Goal: Communication & Community: Answer question/provide support

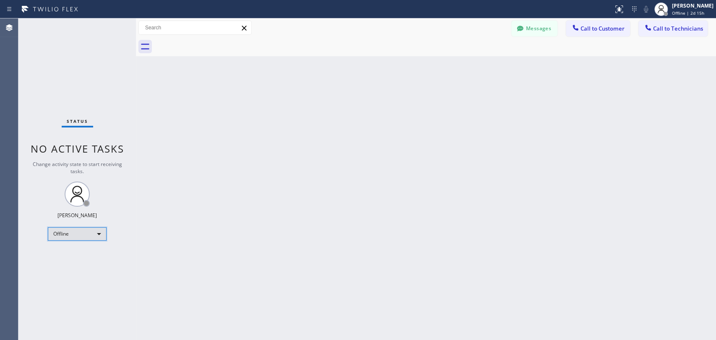
click at [76, 232] on div "Offline" at bounding box center [77, 233] width 59 height 13
click at [80, 257] on li "Available" at bounding box center [76, 255] width 57 height 10
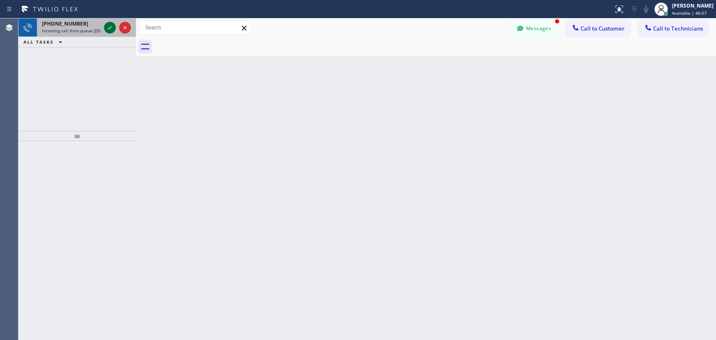
click at [112, 27] on icon at bounding box center [110, 28] width 10 height 10
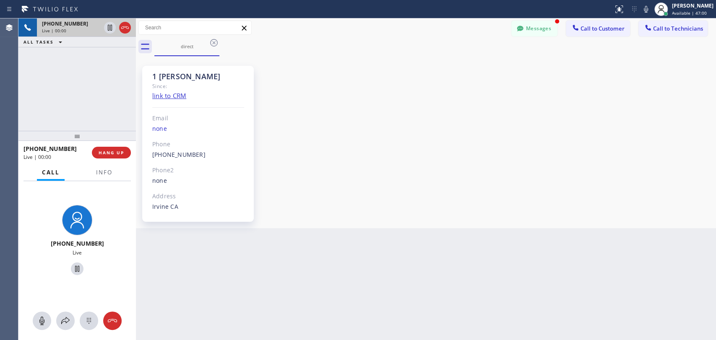
scroll to position [3826, 0]
click at [348, 143] on div "1 [PERSON_NAME] Since: link to CRM Email none Phone [PHONE_NUMBER] Outbound cal…" at bounding box center [426, 142] width 576 height 168
click at [532, 31] on button "Messages" at bounding box center [534, 29] width 46 height 16
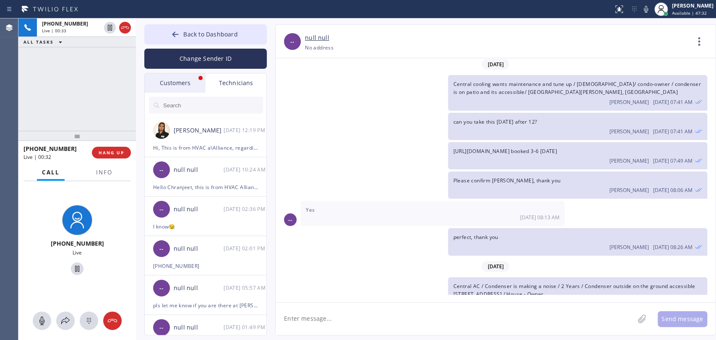
click at [177, 87] on div "Customers" at bounding box center [175, 82] width 61 height 19
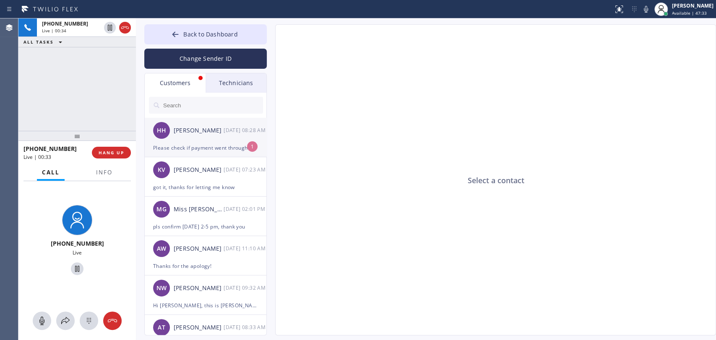
click at [237, 146] on div "Please check if payment went through. Just tried again" at bounding box center [205, 148] width 105 height 10
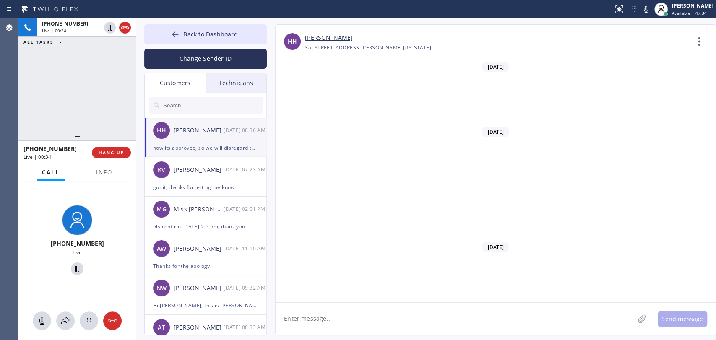
scroll to position [359, 0]
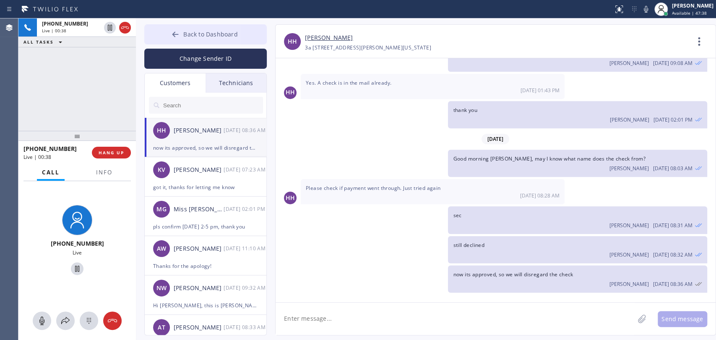
click at [205, 33] on span "Back to Dashboard" at bounding box center [210, 34] width 54 height 8
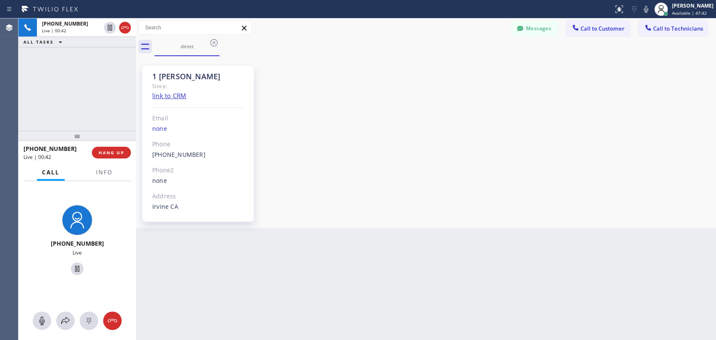
click at [655, 179] on div "1 [PERSON_NAME] Since: link to CRM Email none Phone [PHONE_NUMBER] Outbound cal…" at bounding box center [426, 142] width 576 height 168
click at [605, 106] on div "1 [PERSON_NAME] Since: link to CRM Email none Phone [PHONE_NUMBER] Outbound cal…" at bounding box center [426, 142] width 576 height 168
click at [112, 152] on span "HANG UP" at bounding box center [112, 153] width 26 height 6
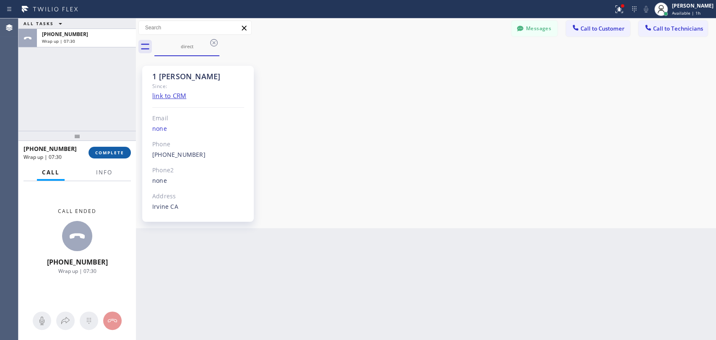
click at [121, 152] on span "COMPLETE" at bounding box center [109, 153] width 29 height 6
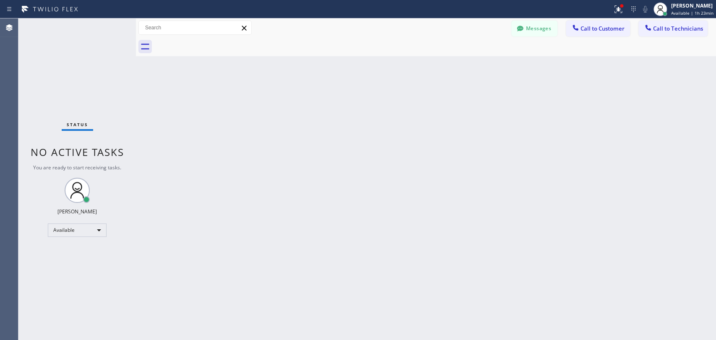
click at [323, 146] on div "Back to Dashboard Change Sender ID Customers Technicians HH [PERSON_NAME] [DATE…" at bounding box center [426, 179] width 580 height 322
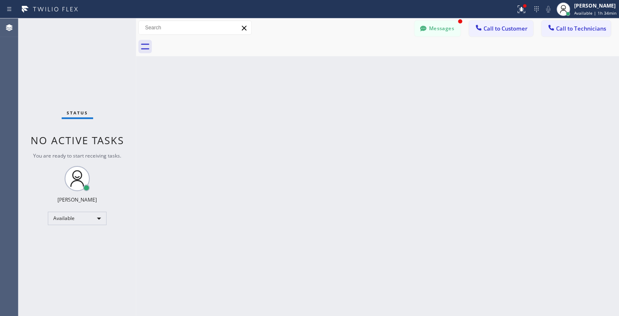
scroll to position [440, 0]
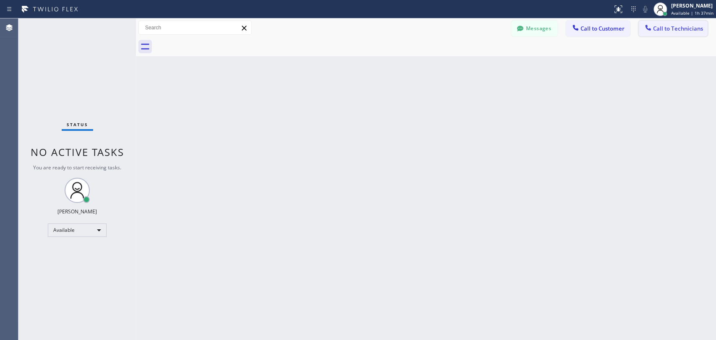
click at [619, 32] on div at bounding box center [648, 28] width 10 height 10
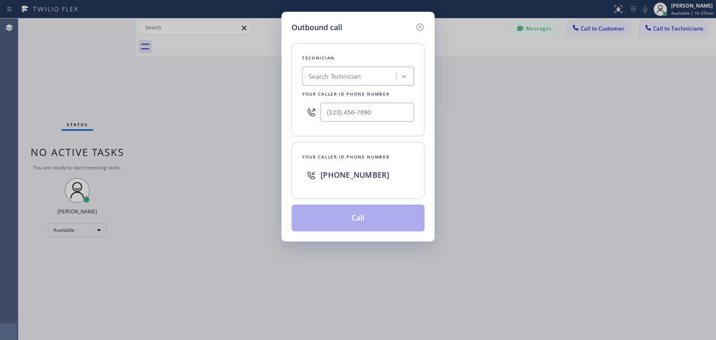
click at [315, 76] on div "Search Technician" at bounding box center [335, 77] width 52 height 10
type input "serg"
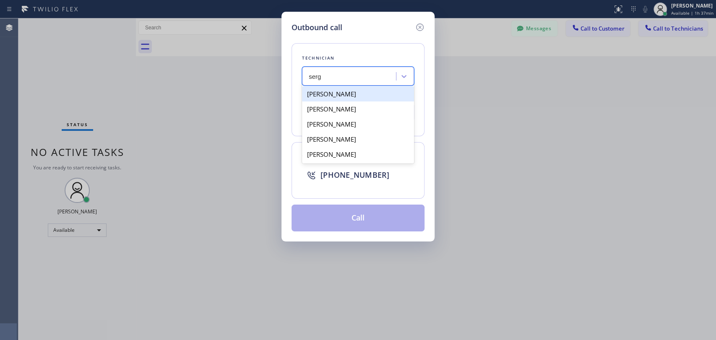
click at [363, 96] on div "[PERSON_NAME]" at bounding box center [358, 93] width 112 height 15
type input "(323) 304-1325"
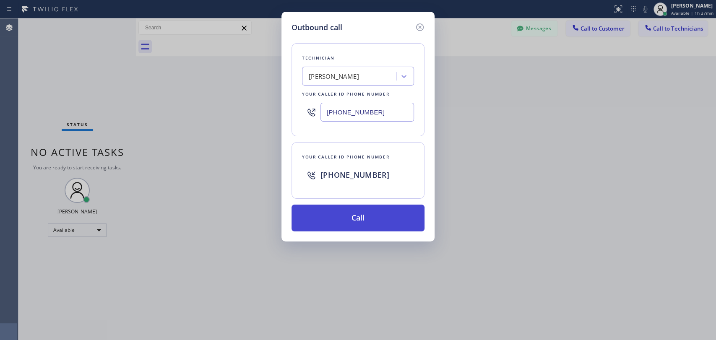
click at [365, 219] on button "Call" at bounding box center [358, 218] width 133 height 27
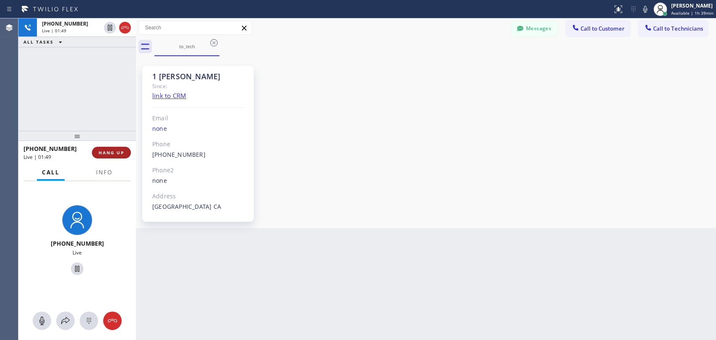
click at [111, 154] on span "HANG UP" at bounding box center [112, 153] width 26 height 6
click at [111, 153] on span "HANG UP" at bounding box center [112, 153] width 26 height 6
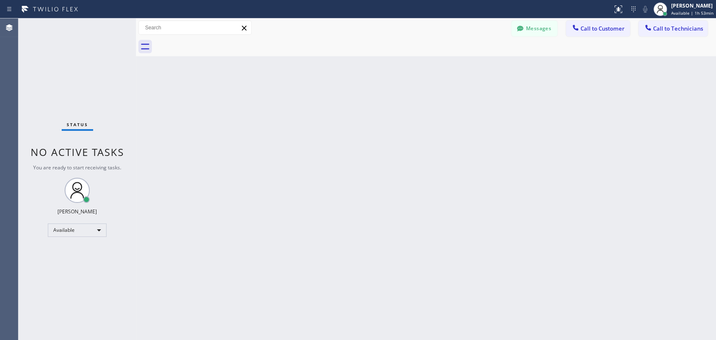
click at [619, 20] on div "Messages Call to Customer Call to Technicians Outbound call Location Search loc…" at bounding box center [426, 27] width 580 height 19
click at [619, 32] on span "Call to Technicians" at bounding box center [678, 29] width 50 height 8
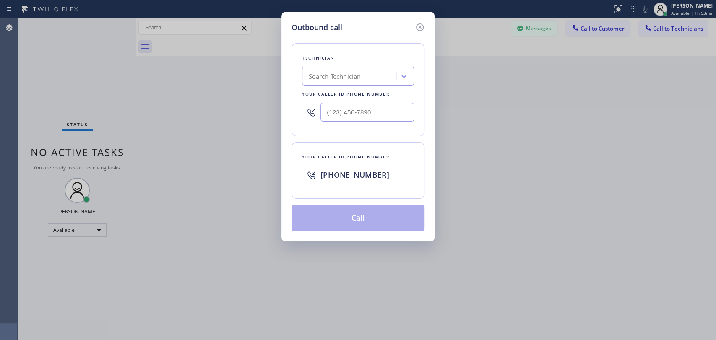
click at [344, 73] on div "Search Technician" at bounding box center [335, 77] width 52 height 10
type input "vad"
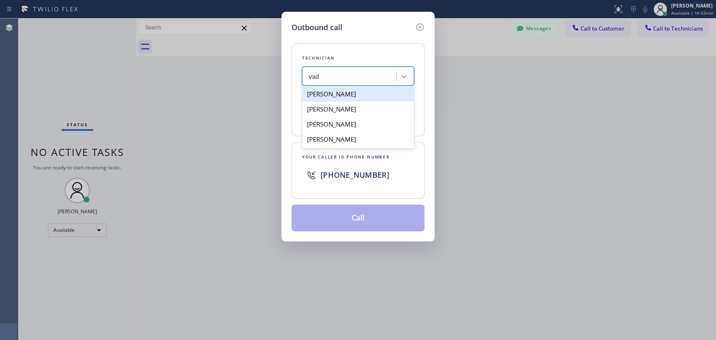
click at [353, 96] on div "Vadim Kartunov" at bounding box center [358, 93] width 112 height 15
type input "(818) 309-0098"
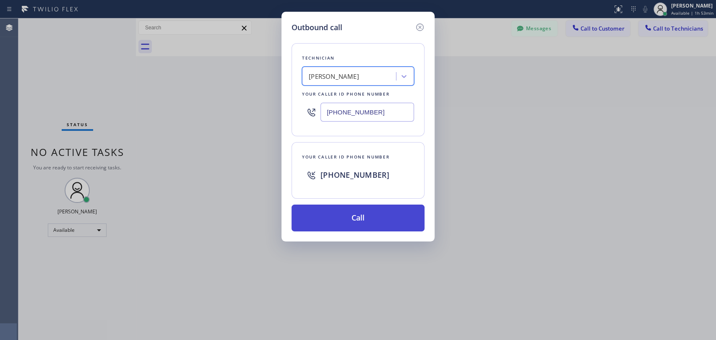
click at [353, 214] on button "Call" at bounding box center [358, 218] width 133 height 27
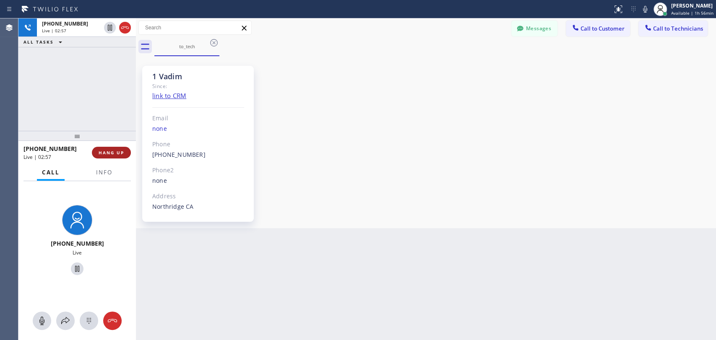
click at [111, 151] on span "HANG UP" at bounding box center [112, 153] width 26 height 6
click at [110, 154] on span "HANG UP" at bounding box center [112, 153] width 26 height 6
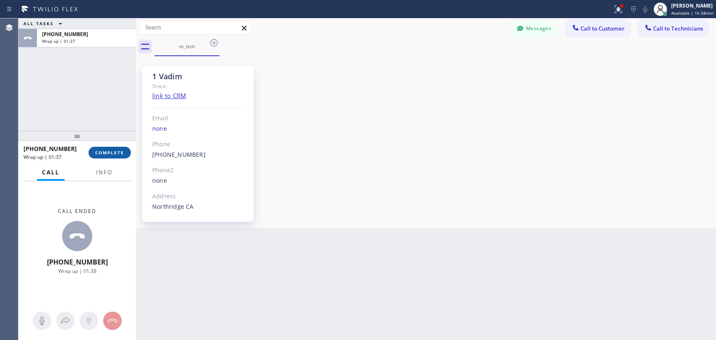
click at [109, 153] on span "COMPLETE" at bounding box center [109, 153] width 29 height 6
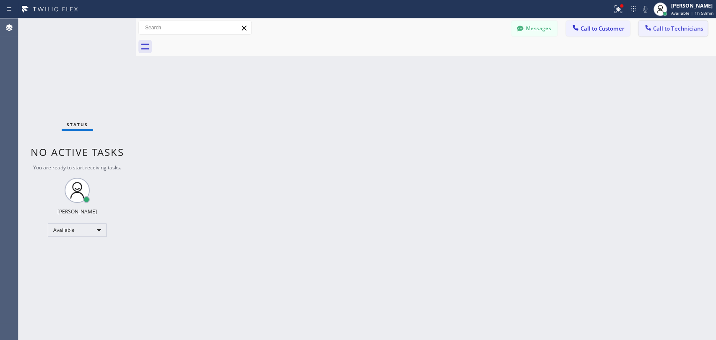
click at [619, 29] on span "Call to Technicians" at bounding box center [678, 29] width 50 height 8
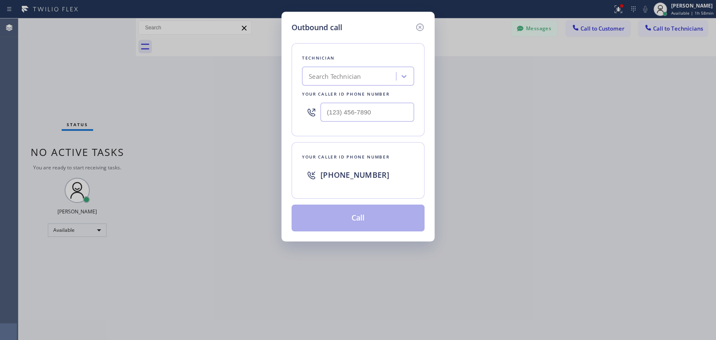
click at [360, 75] on div "Search Technician" at bounding box center [335, 77] width 52 height 10
type input "м"
type input "vadim"
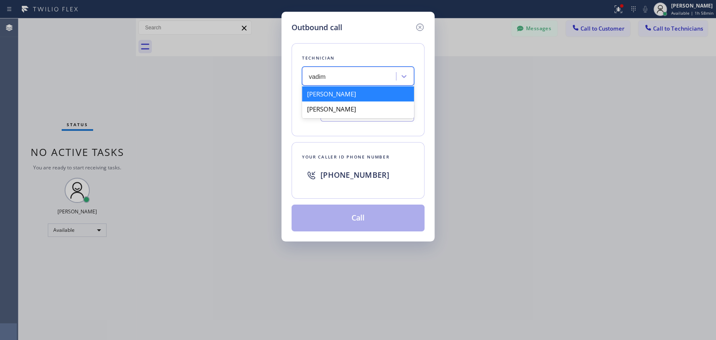
click at [361, 92] on div "Vadim Kartunov" at bounding box center [358, 93] width 112 height 15
type input "(818) 309-0098"
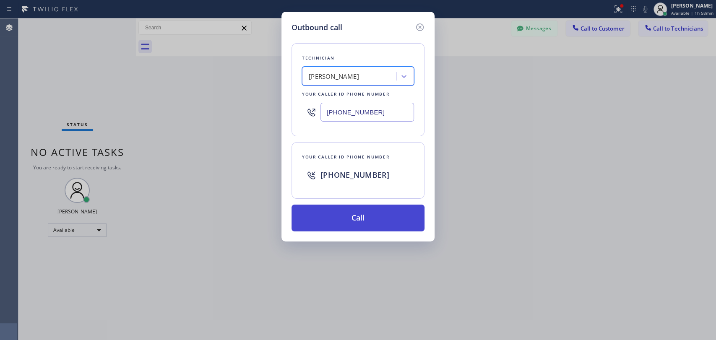
click at [358, 214] on button "Call" at bounding box center [358, 218] width 133 height 27
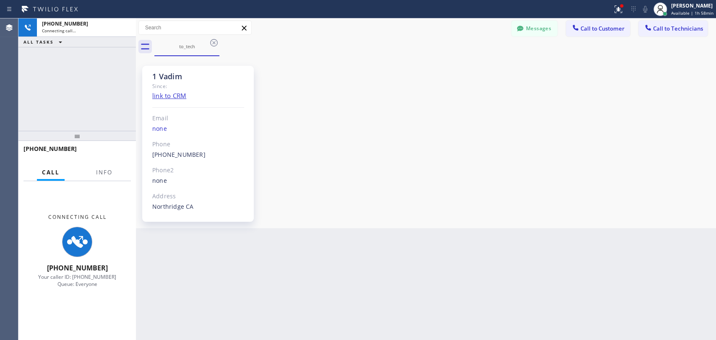
click at [619, 134] on div "1 Vadim Since: link to CRM Email none Phone (818) 309-0098 Outbound call Techni…" at bounding box center [426, 142] width 576 height 168
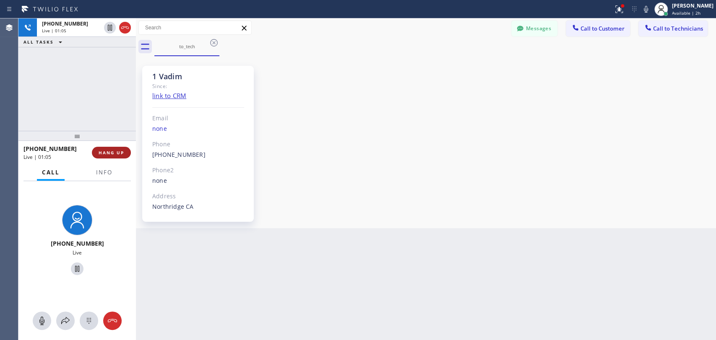
click at [115, 153] on span "HANG UP" at bounding box center [112, 153] width 26 height 6
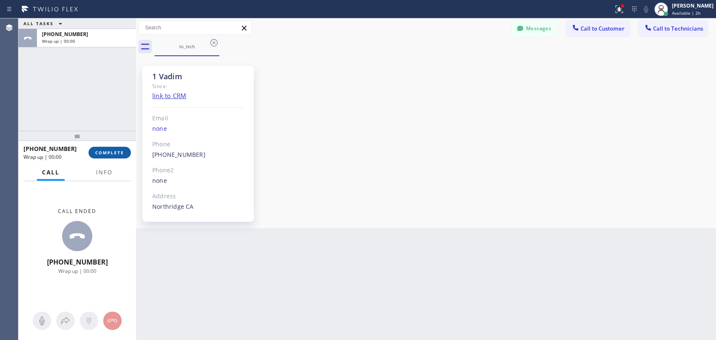
click at [115, 152] on span "COMPLETE" at bounding box center [109, 153] width 29 height 6
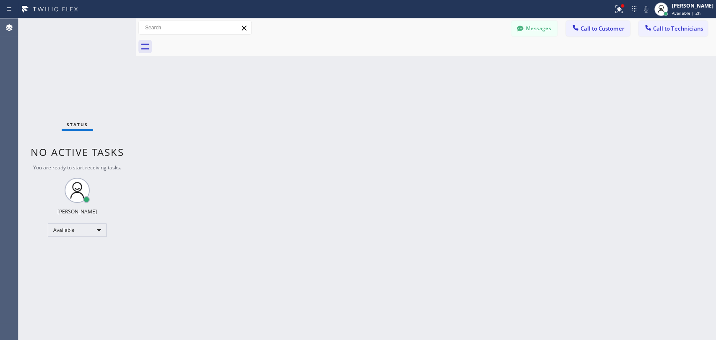
click at [619, 180] on div "Back to Dashboard Change Sender ID Customers Technicians HH Harold Harper 08/18…" at bounding box center [426, 179] width 580 height 322
